Goal: Check status: Check status

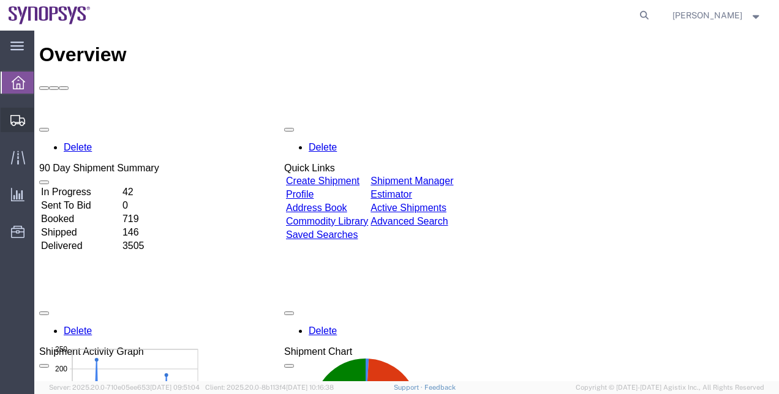
click at [0, 0] on span "Shipment Manager" at bounding box center [0, 0] width 0 height 0
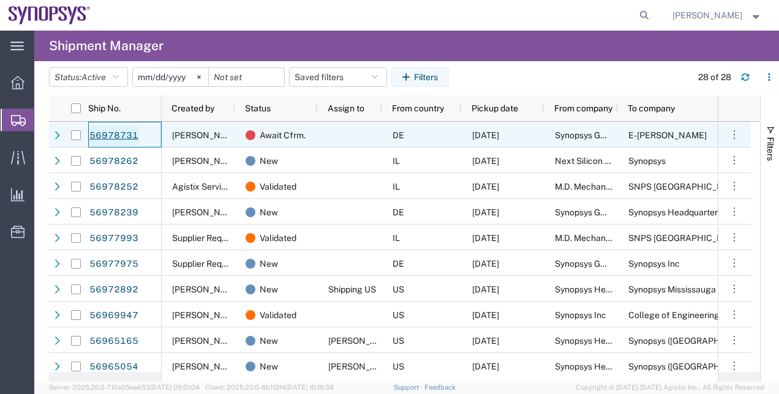
click at [119, 142] on link "56978731" at bounding box center [114, 136] width 50 height 20
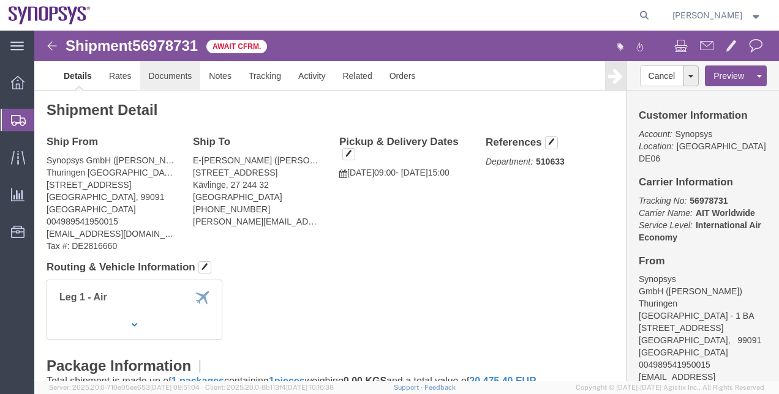
click link "Documents"
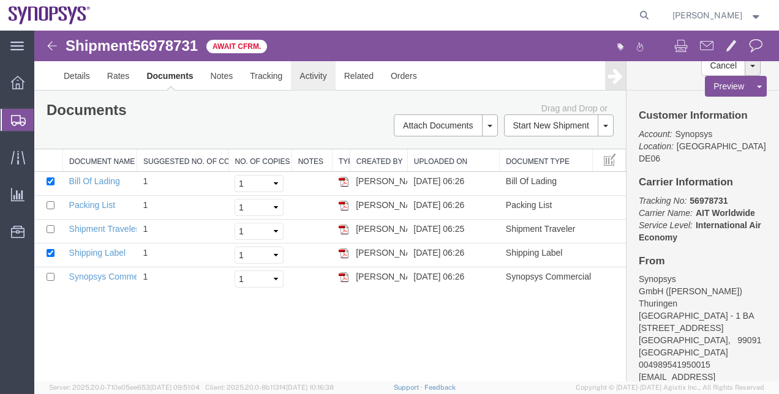
click at [304, 72] on link "Activity" at bounding box center [313, 75] width 44 height 29
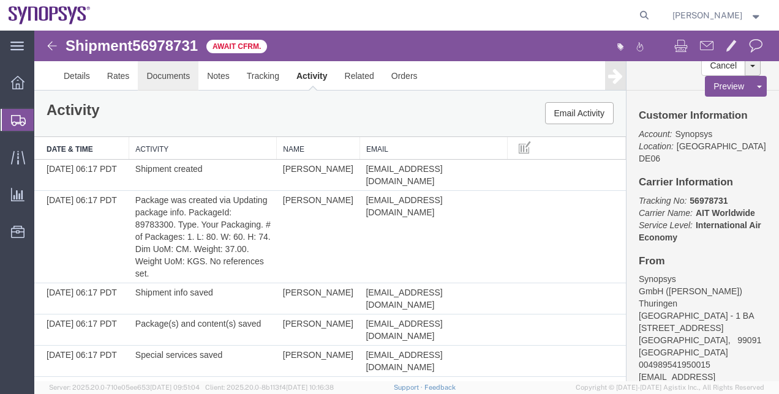
click at [157, 78] on link "Documents" at bounding box center [168, 75] width 61 height 29
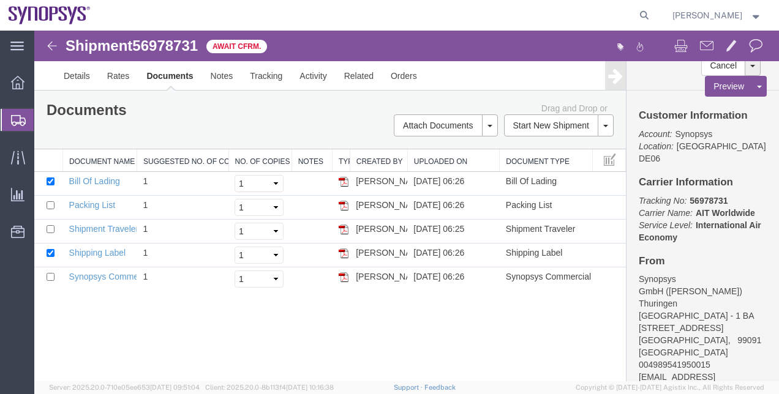
click at [0, 0] on span "Shipment Manager" at bounding box center [0, 0] width 0 height 0
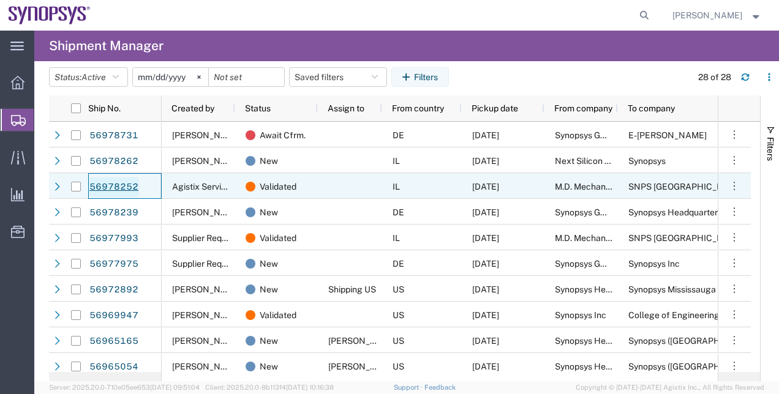
click at [102, 186] on link "56978252" at bounding box center [114, 188] width 50 height 20
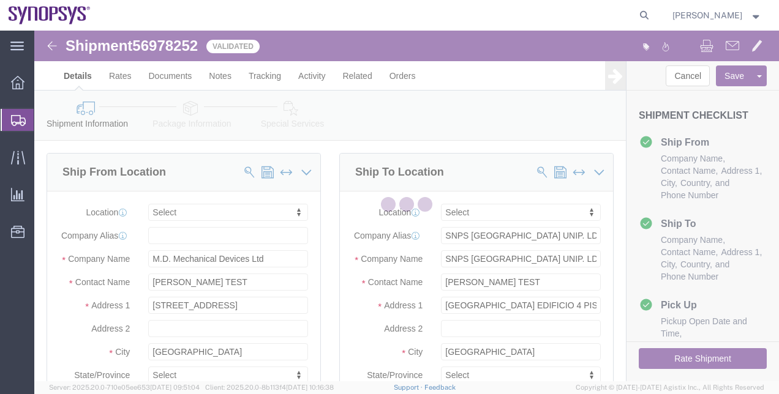
select select
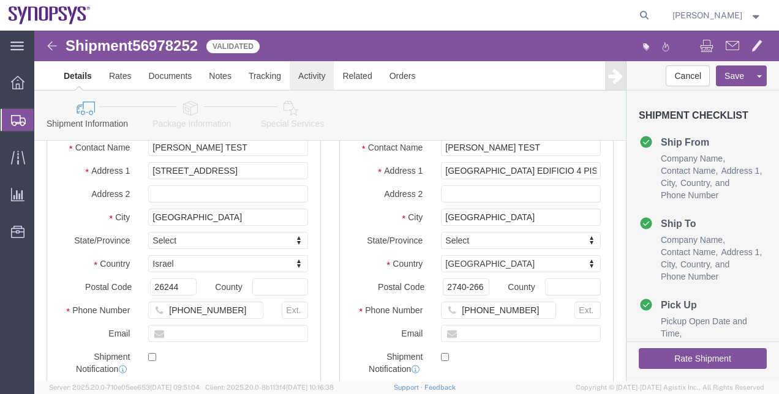
click link "Activity"
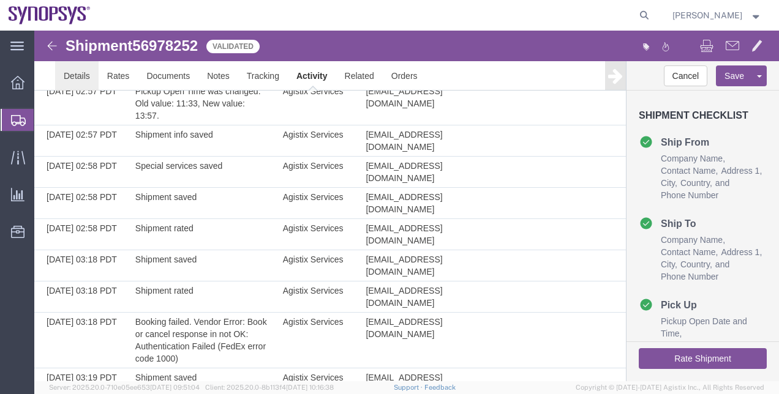
click at [86, 76] on link "Details" at bounding box center [76, 75] width 43 height 29
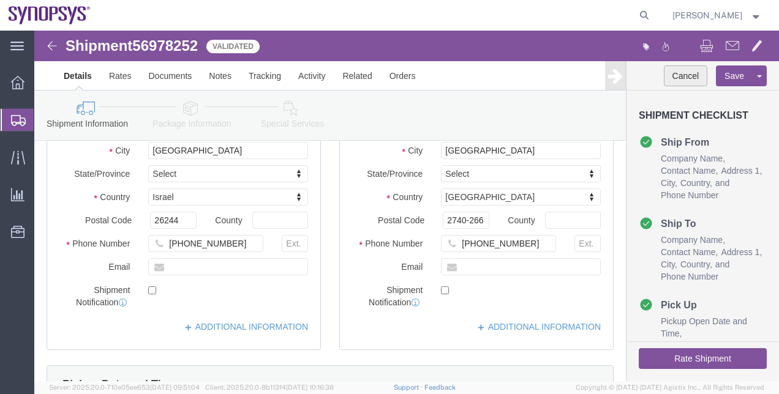
click button "Cancel"
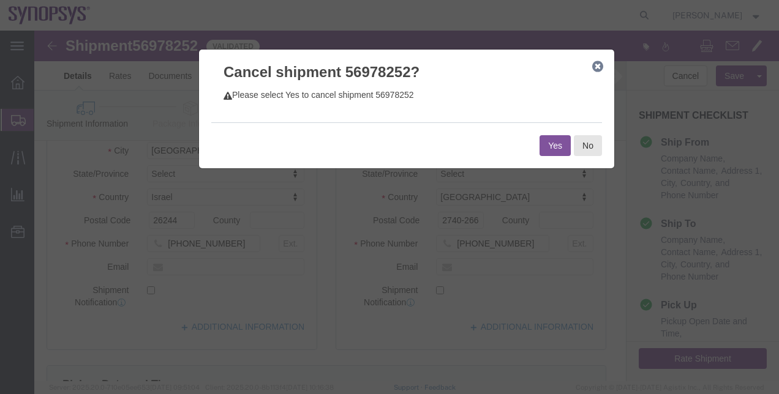
click button "Yes"
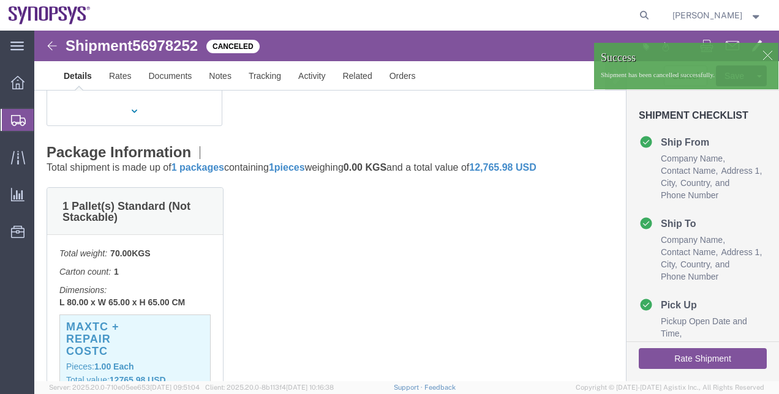
click at [0, 0] on span "Shipment Manager" at bounding box center [0, 0] width 0 height 0
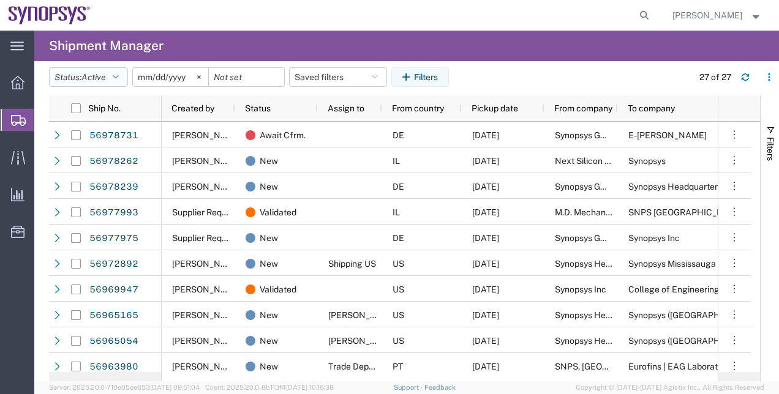
click at [96, 83] on button "Status: Active" at bounding box center [88, 77] width 79 height 20
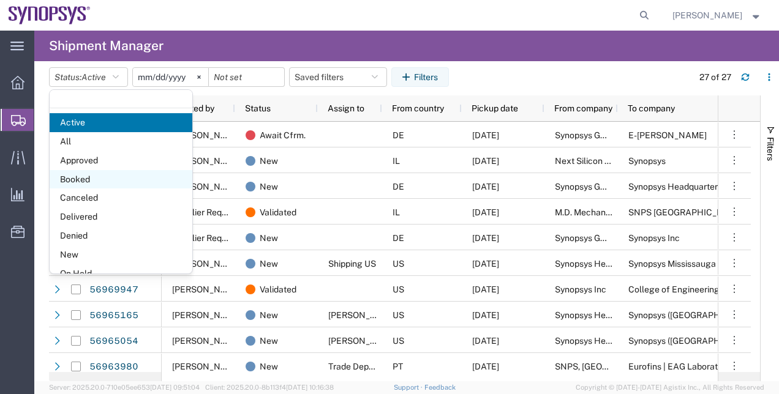
click at [151, 176] on span "Booked" at bounding box center [121, 179] width 143 height 19
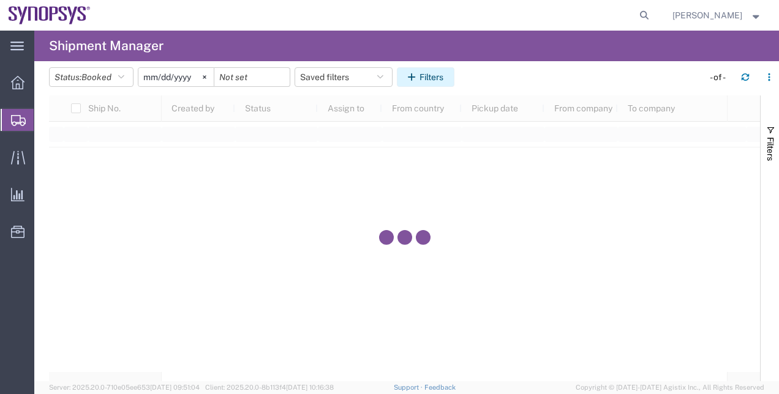
click at [412, 75] on icon "button" at bounding box center [414, 77] width 12 height 9
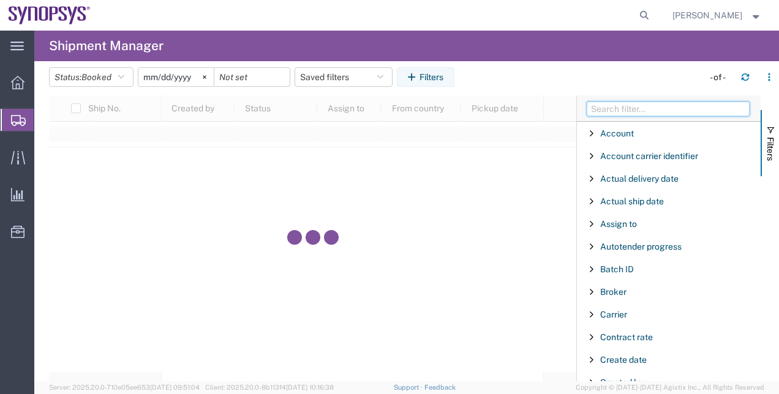
click at [646, 108] on input "Filter Columns Input" at bounding box center [668, 109] width 163 height 15
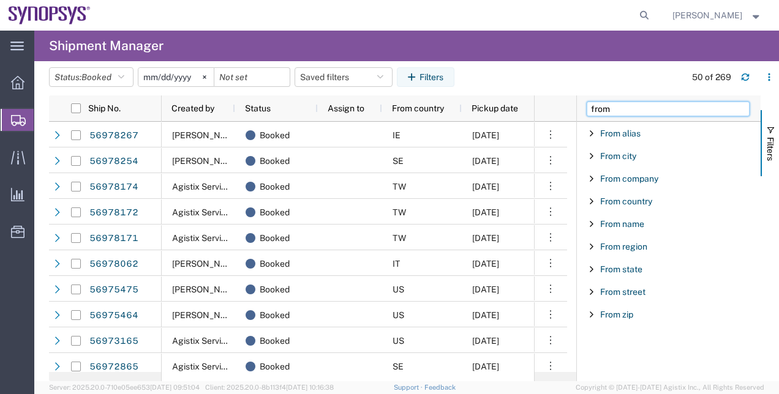
type input "from"
click at [625, 209] on div "From country" at bounding box center [669, 201] width 184 height 22
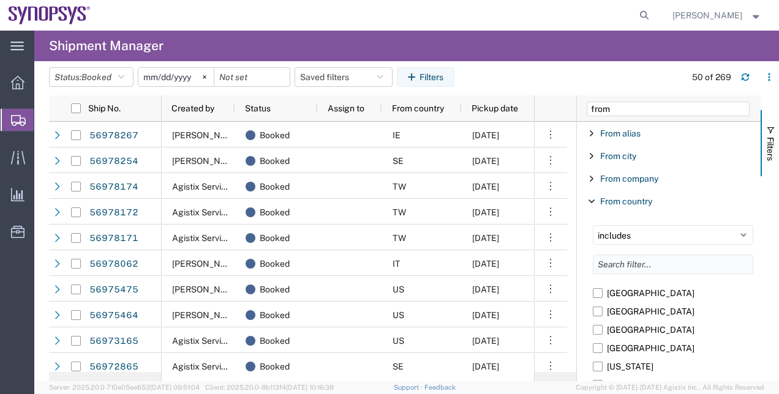
click at [634, 266] on input "Filter List 9 Filters" at bounding box center [673, 265] width 160 height 20
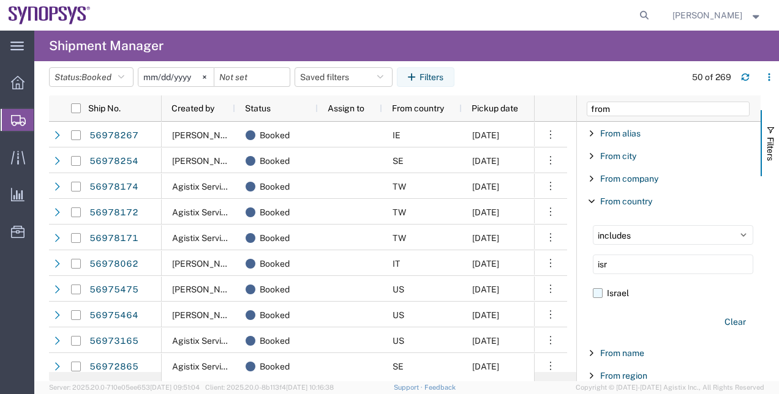
type input "isr"
click at [608, 292] on label "Israel" at bounding box center [673, 293] width 160 height 18
click at [0, 0] on input "Israel" at bounding box center [0, 0] width 0 height 0
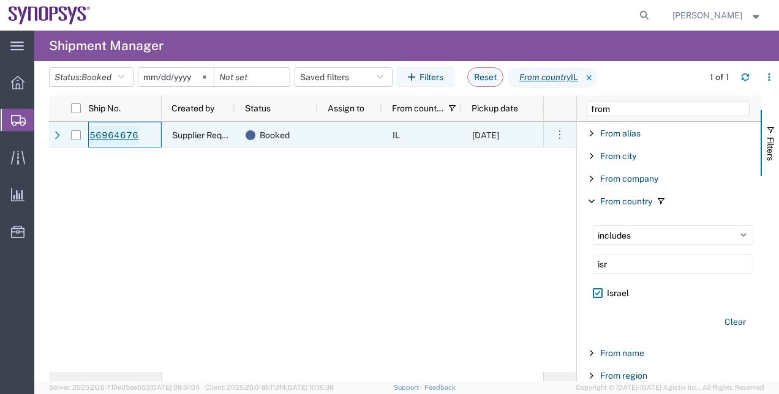
click at [118, 136] on link "56964676" at bounding box center [114, 136] width 50 height 20
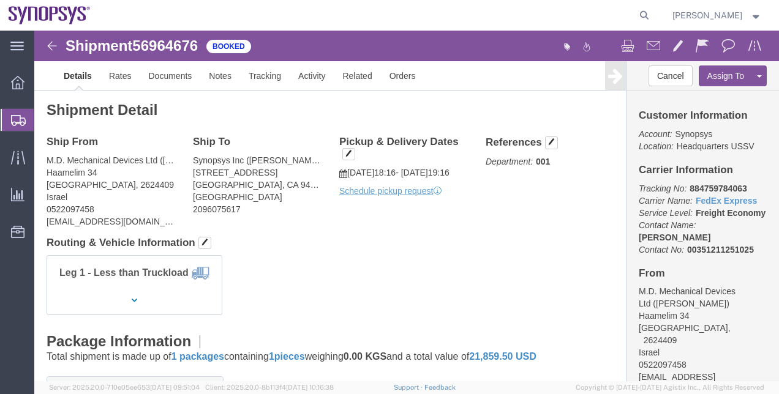
click img
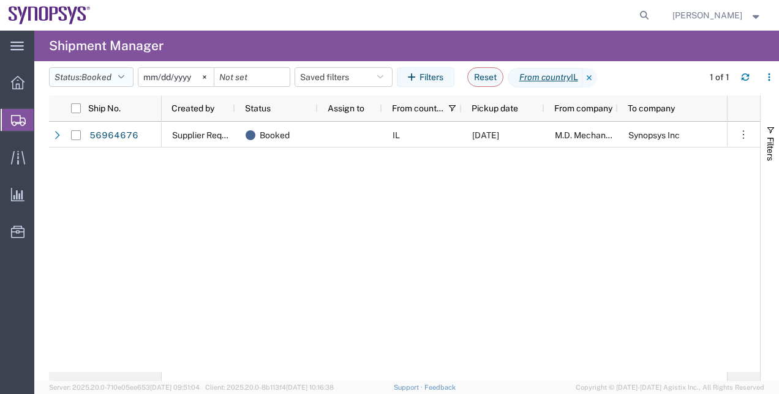
click at [123, 71] on button "Status: Booked" at bounding box center [91, 77] width 85 height 20
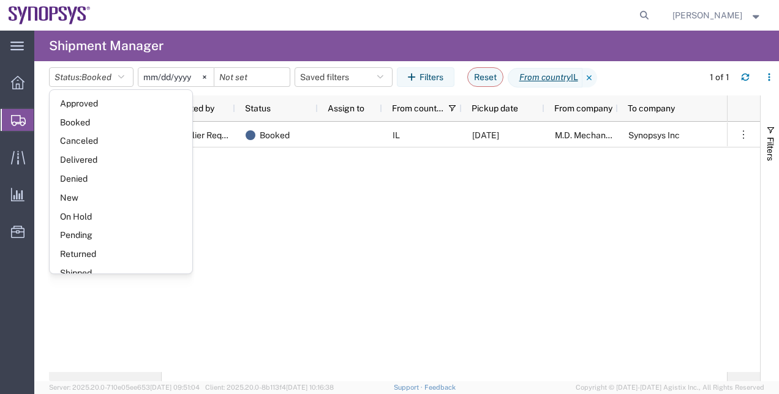
scroll to position [70, 0]
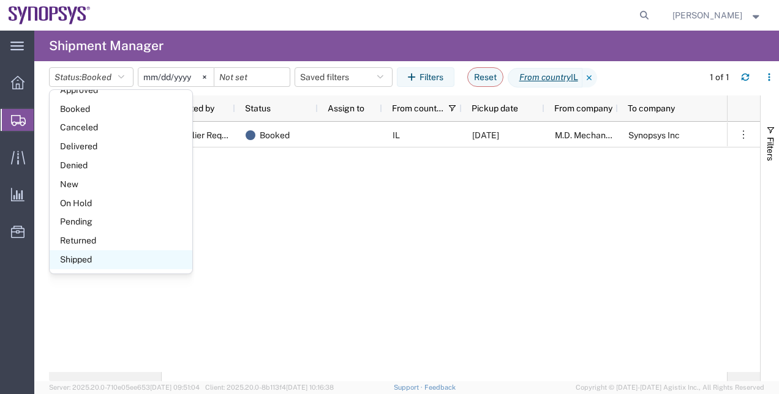
click at [152, 255] on span "Shipped" at bounding box center [121, 260] width 143 height 19
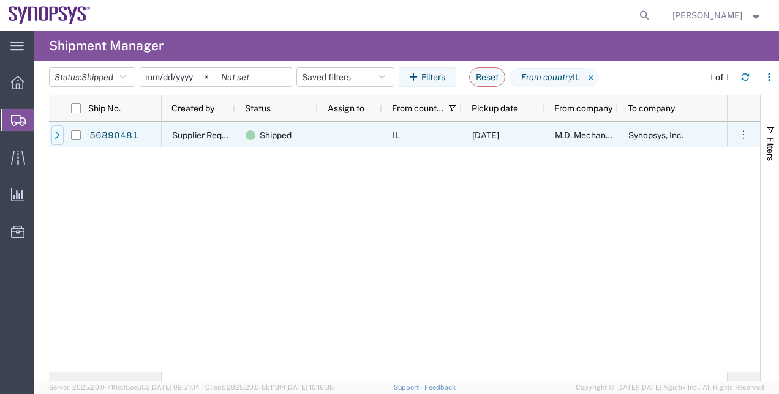
click at [60, 132] on icon at bounding box center [57, 135] width 9 height 9
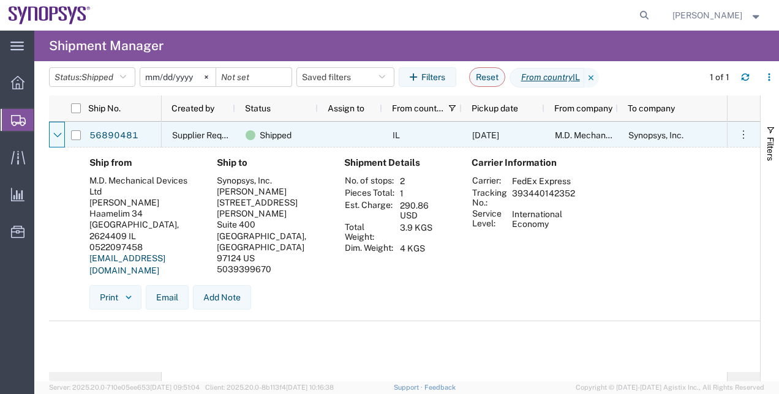
click at [60, 132] on icon at bounding box center [57, 135] width 9 height 9
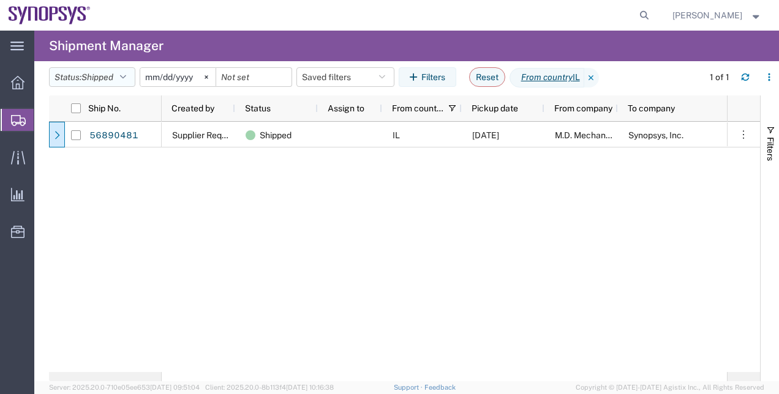
click at [108, 81] on span "Shipped" at bounding box center [97, 77] width 32 height 10
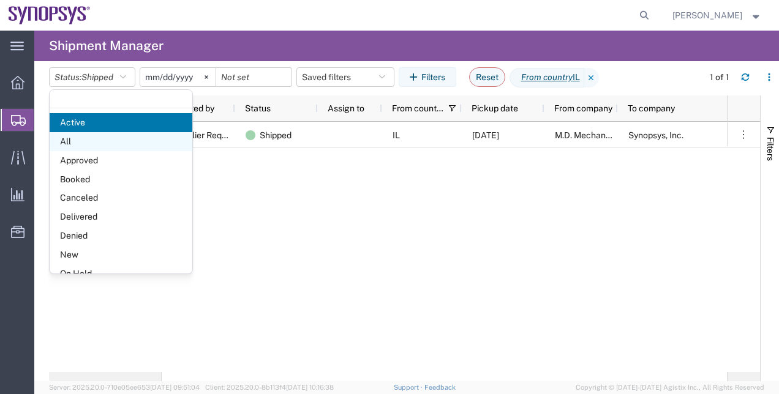
click at [108, 143] on span "All" at bounding box center [121, 141] width 143 height 19
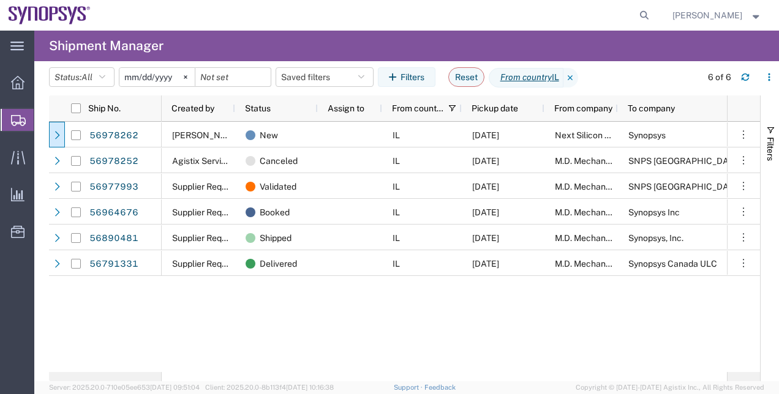
click at [0, 0] on span "Shipment Manager" at bounding box center [0, 0] width 0 height 0
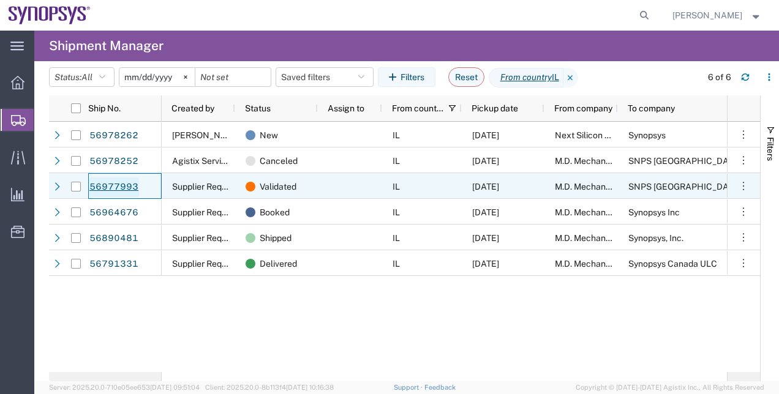
click at [127, 185] on link "56977993" at bounding box center [114, 188] width 50 height 20
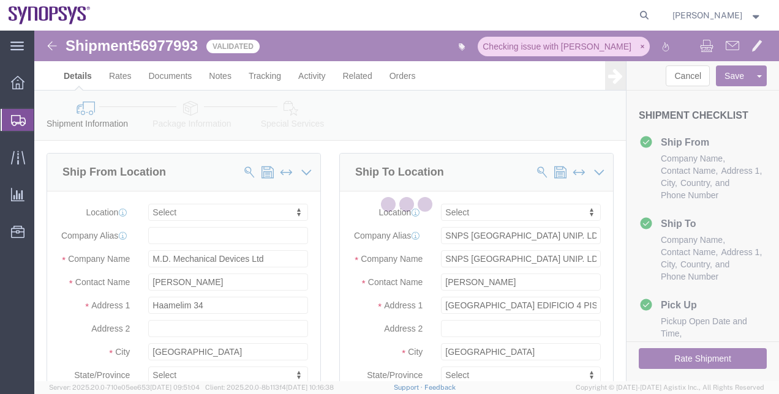
select select
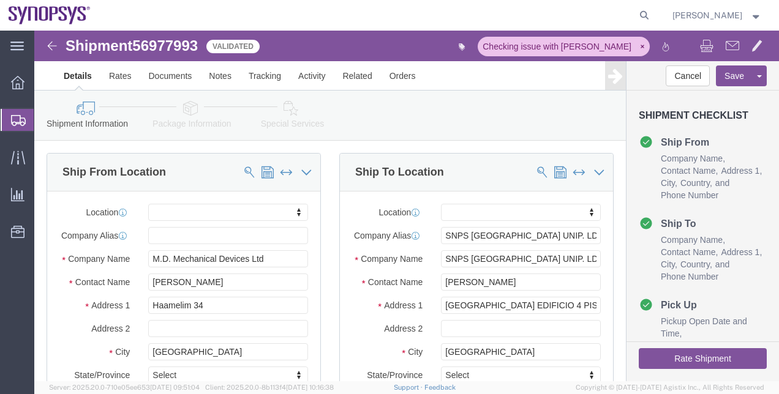
click link "Package Information"
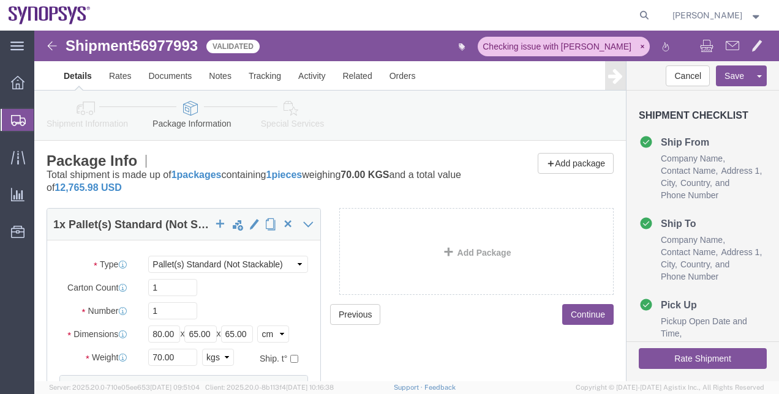
click link "Shipment Information"
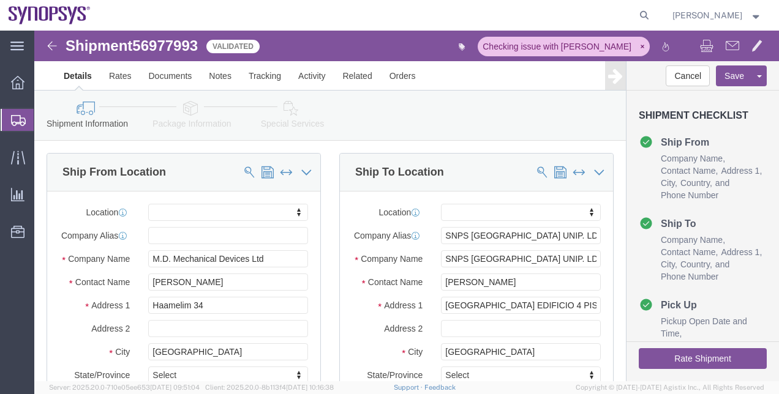
click link "Special Services"
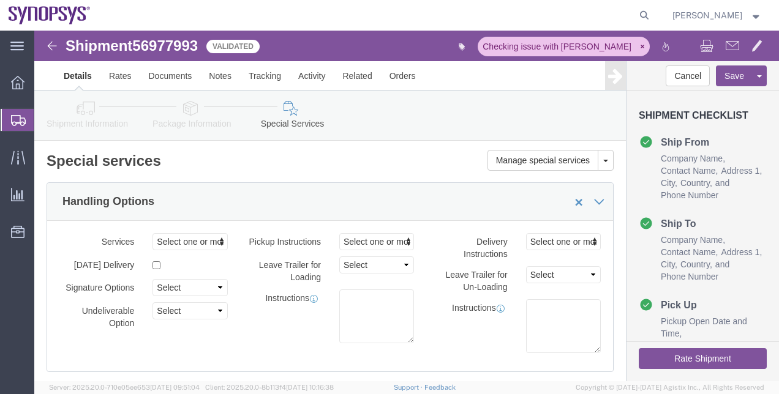
click span "56977993"
copy span "56977993"
